Goal: Task Accomplishment & Management: Use online tool/utility

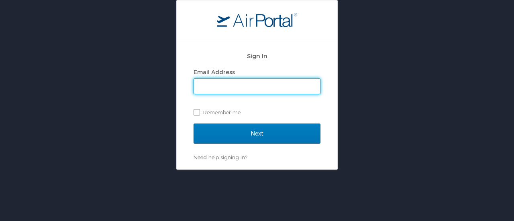
type input "[EMAIL_ADDRESS][DOMAIN_NAME]"
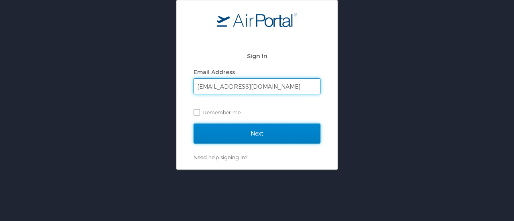
click at [242, 130] on input "Next" at bounding box center [256, 134] width 127 height 20
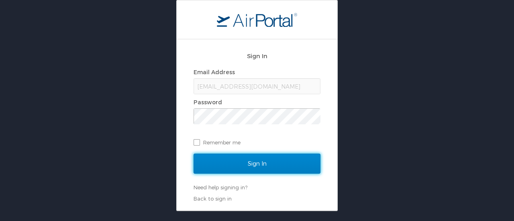
click at [240, 165] on input "Sign In" at bounding box center [256, 164] width 127 height 20
